Goal: Find specific page/section: Find specific page/section

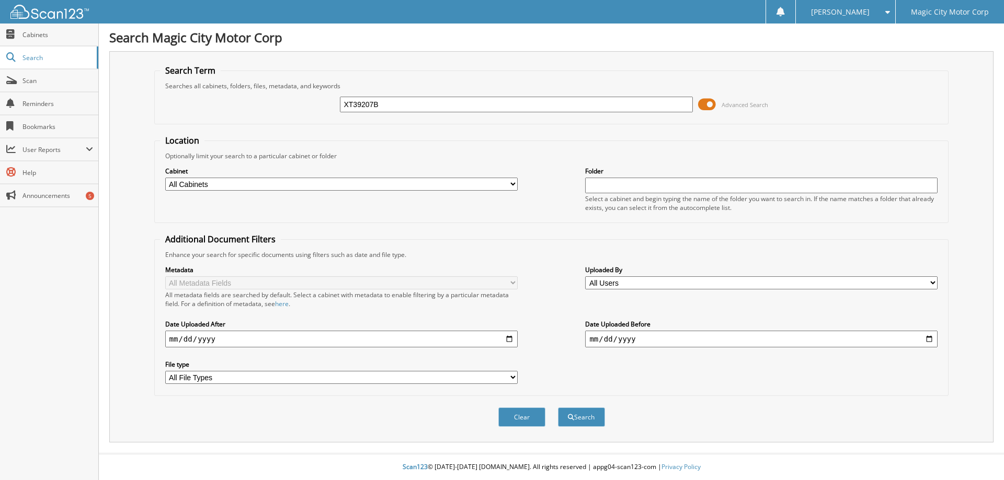
type input "XT39207B"
click at [558, 408] on button "Search" at bounding box center [581, 417] width 47 height 19
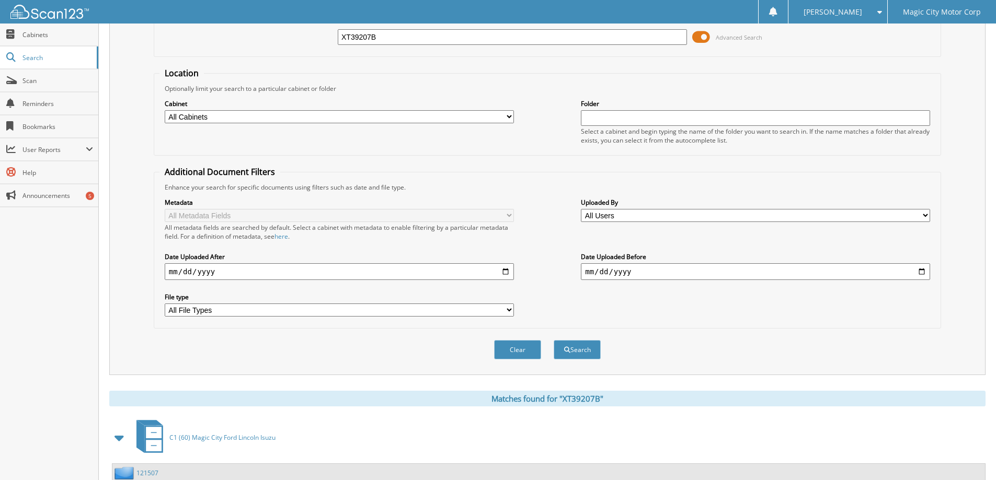
scroll to position [146, 0]
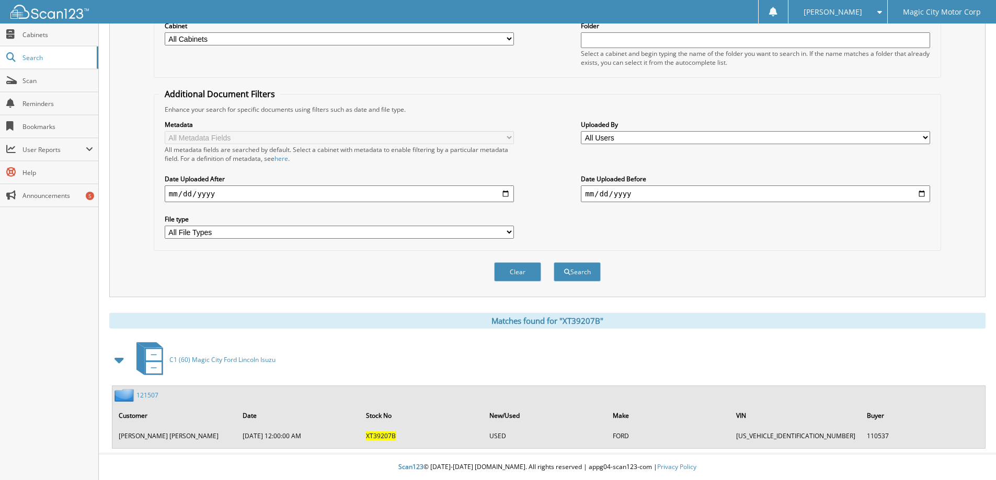
click at [152, 396] on link "121507" at bounding box center [147, 395] width 22 height 9
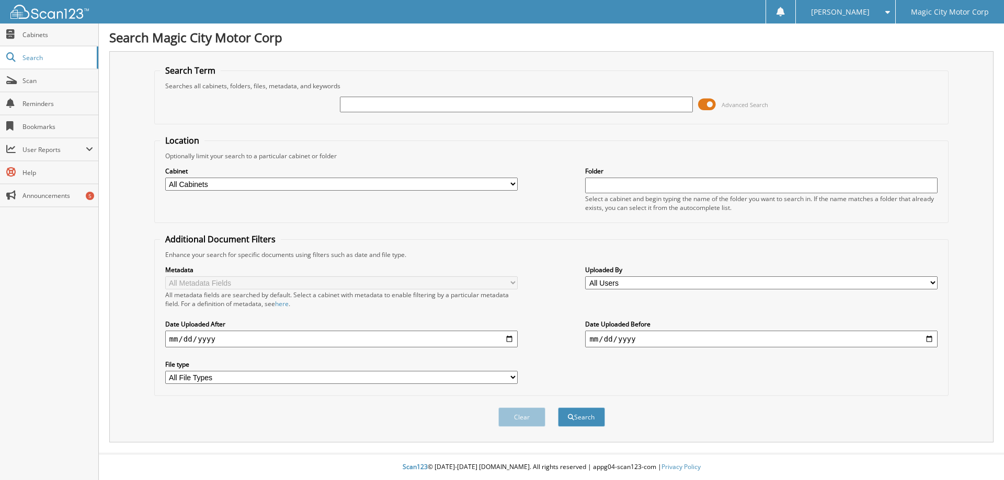
paste input "XT39207B"
type input "XT39207B"
click at [558, 408] on button "Search" at bounding box center [581, 417] width 47 height 19
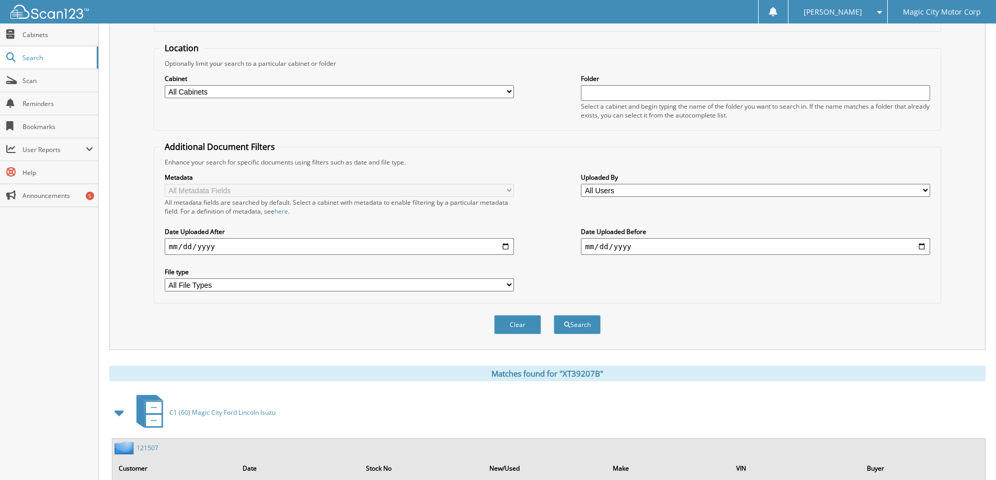
scroll to position [146, 0]
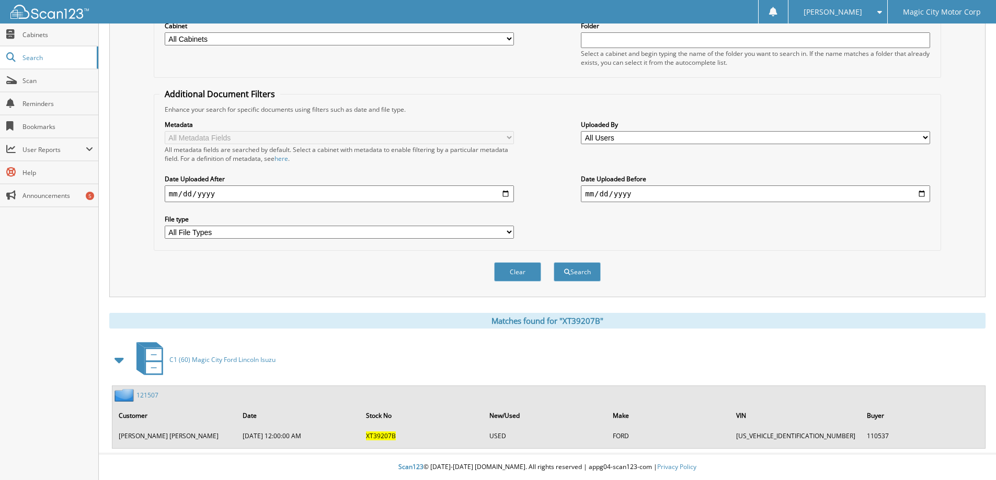
click at [144, 396] on link "121507" at bounding box center [147, 395] width 22 height 9
